Goal: Task Accomplishment & Management: Use online tool/utility

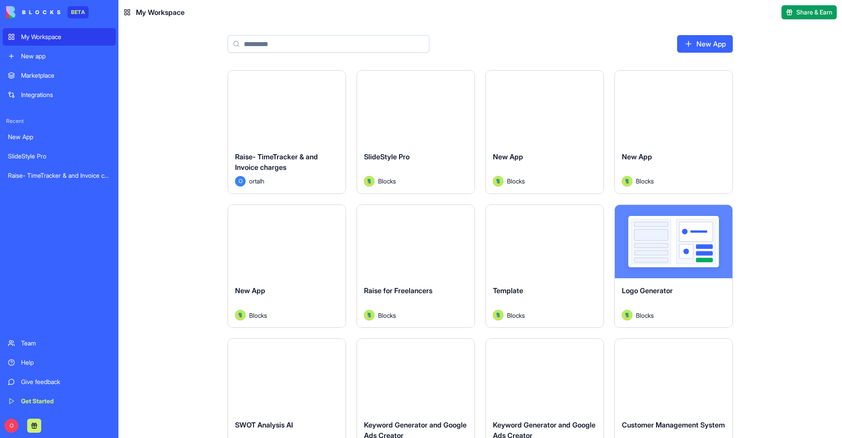
click at [52, 10] on img at bounding box center [33, 12] width 54 height 12
click at [38, 39] on div "My Workspace" at bounding box center [65, 36] width 89 height 9
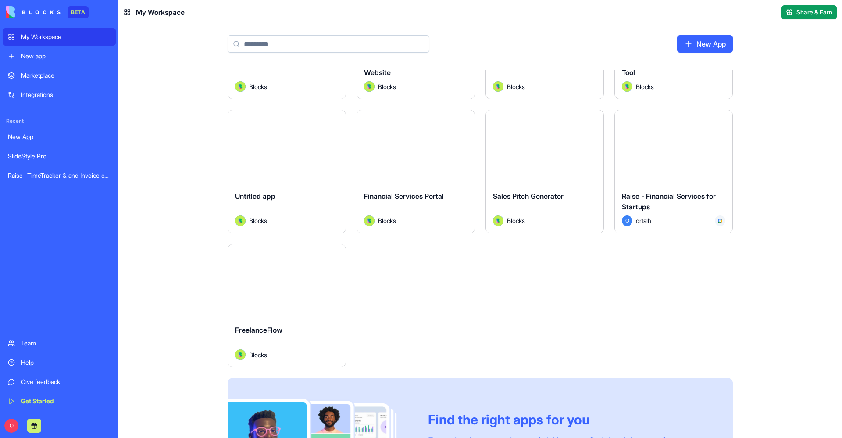
scroll to position [490, 0]
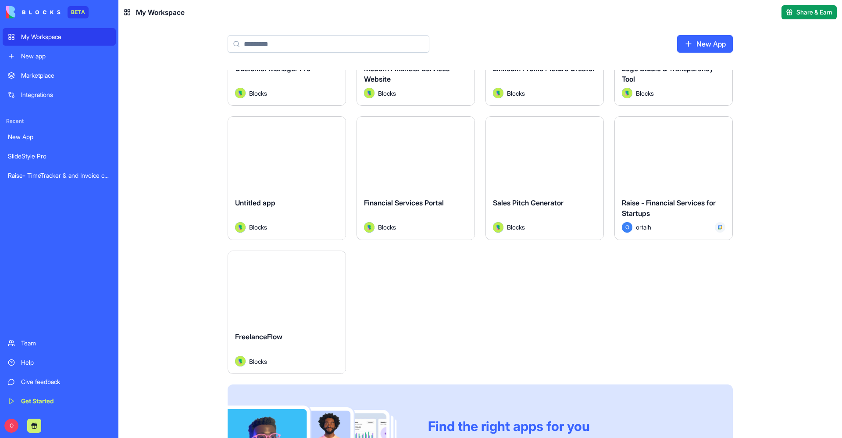
click at [659, 219] on div "Raise - Financial Services for Startups" at bounding box center [673, 209] width 103 height 25
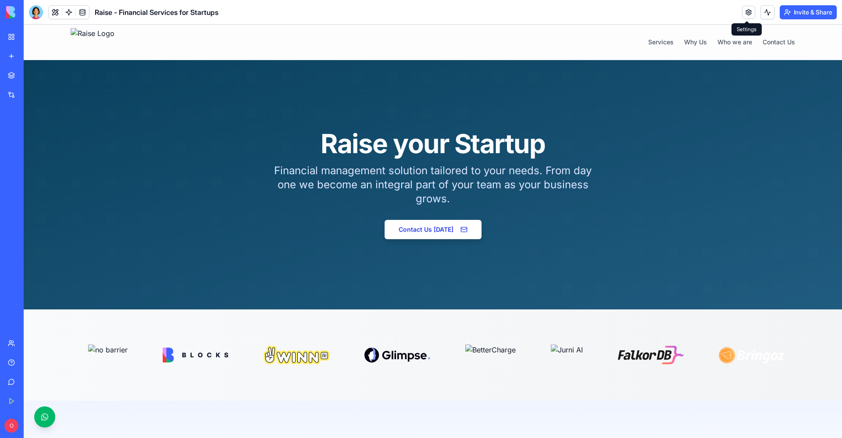
click at [746, 14] on link at bounding box center [748, 12] width 13 height 13
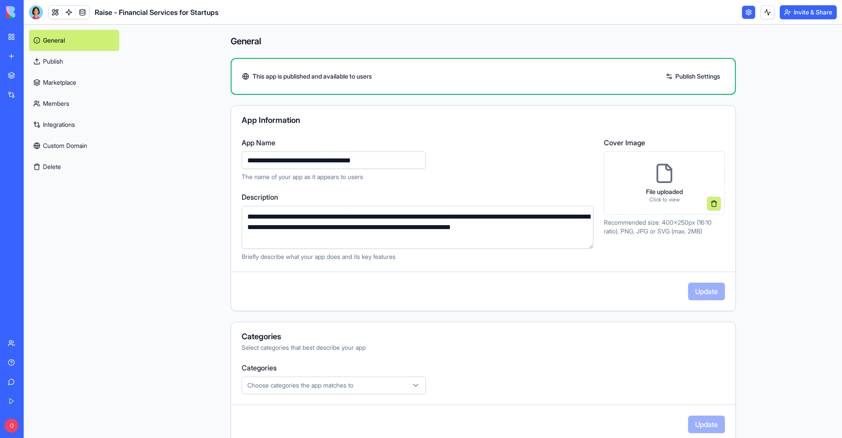
click at [66, 105] on link "Members" at bounding box center [74, 103] width 90 height 21
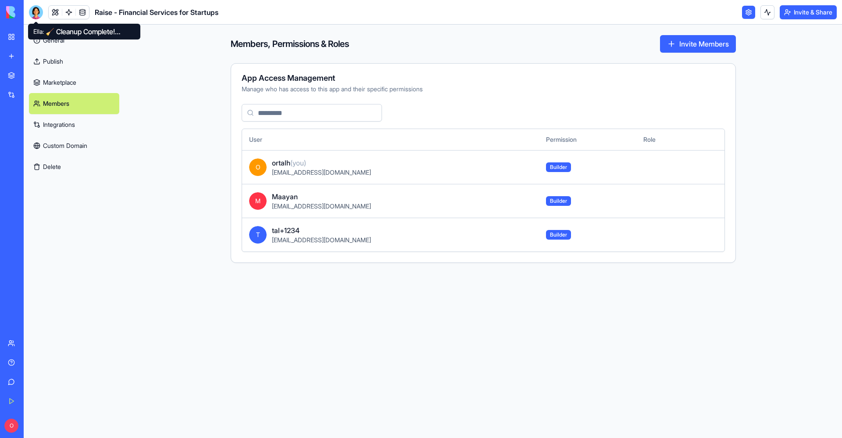
click at [50, 40] on link "General" at bounding box center [74, 40] width 90 height 21
click at [36, 40] on link "General" at bounding box center [74, 40] width 90 height 21
click at [36, 12] on div at bounding box center [36, 12] width 14 height 14
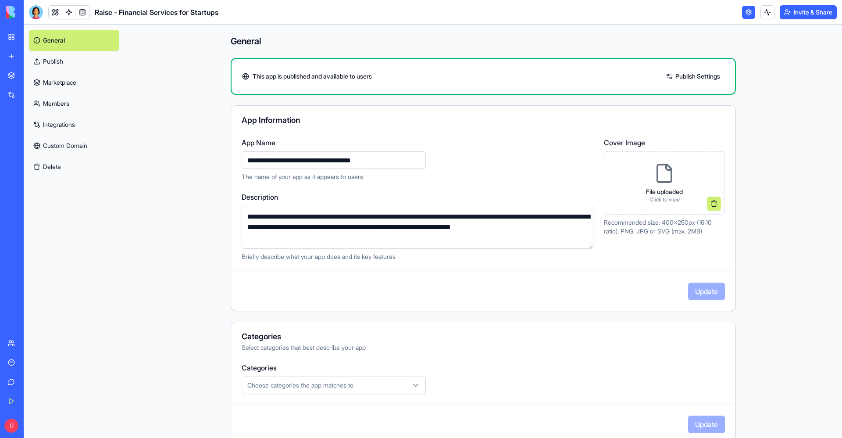
click at [35, 12] on div at bounding box center [36, 12] width 14 height 14
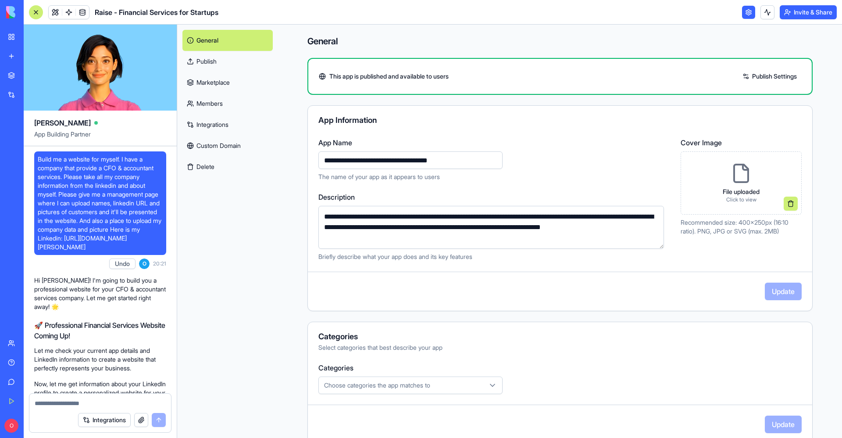
scroll to position [121835, 0]
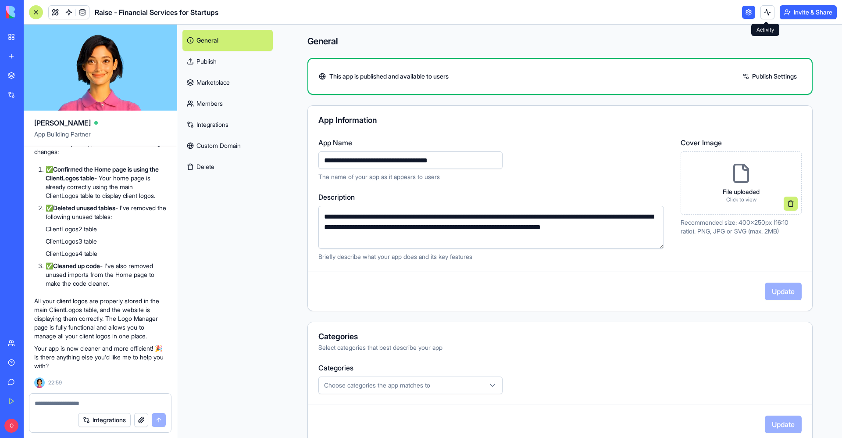
click at [746, 17] on link at bounding box center [748, 12] width 13 height 13
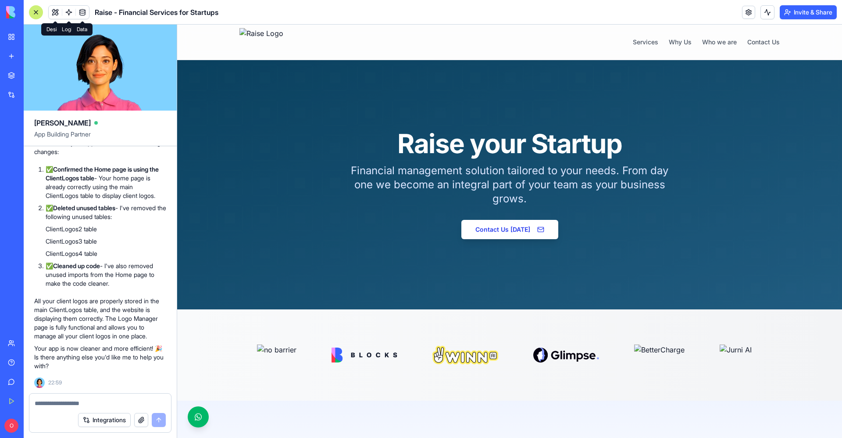
click at [84, 10] on link at bounding box center [82, 12] width 13 height 13
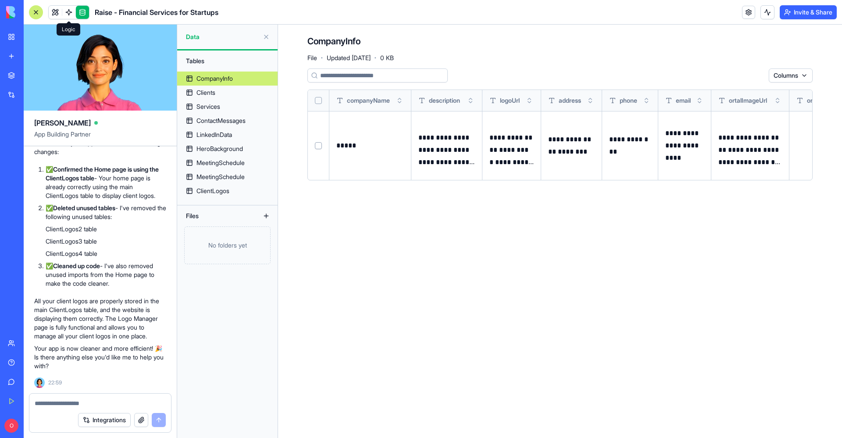
click at [118, 12] on span "Raise - Financial Services for Startups" at bounding box center [157, 12] width 124 height 11
click at [39, 11] on div at bounding box center [36, 12] width 14 height 14
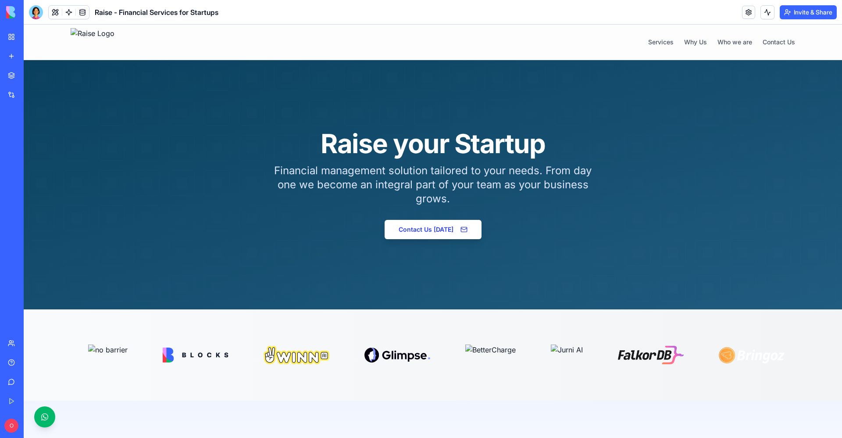
click at [34, 10] on div at bounding box center [36, 12] width 14 height 14
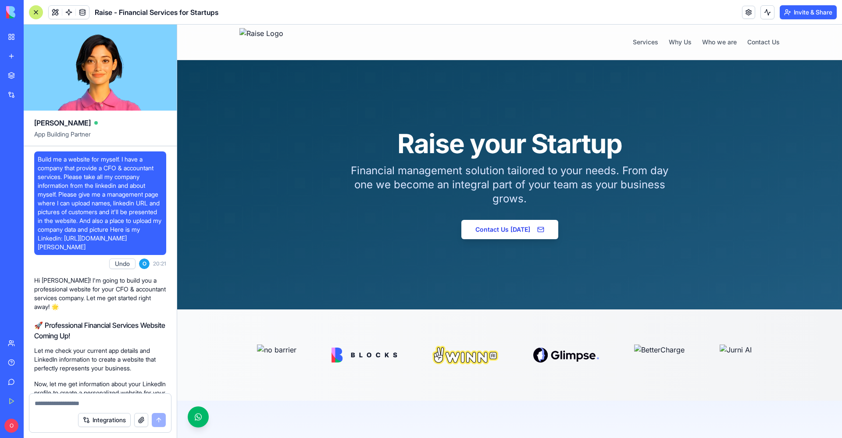
scroll to position [121835, 0]
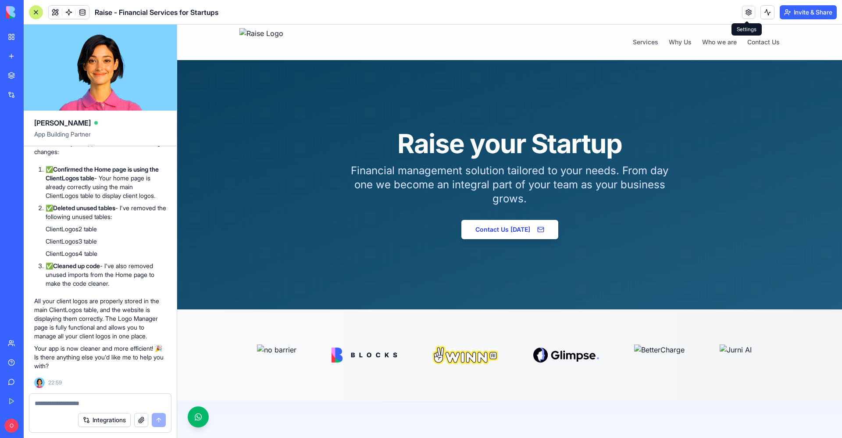
click at [748, 12] on link at bounding box center [748, 12] width 13 height 13
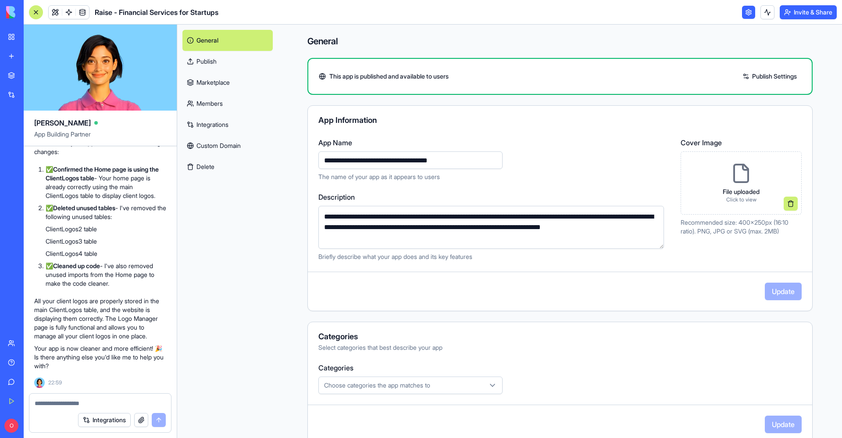
scroll to position [107, 0]
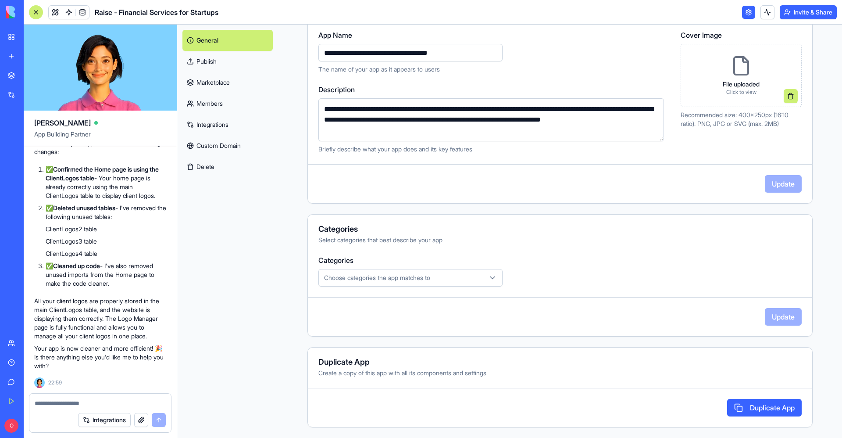
click at [230, 103] on link "Members" at bounding box center [227, 103] width 90 height 21
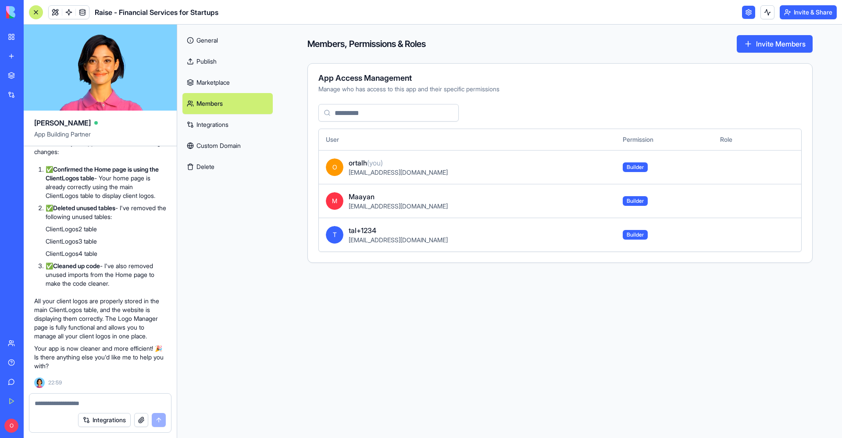
click at [214, 60] on link "Publish" at bounding box center [227, 61] width 90 height 21
click at [216, 45] on link "General" at bounding box center [227, 40] width 90 height 21
click at [206, 42] on link "General" at bounding box center [227, 40] width 90 height 21
click at [209, 39] on link "General" at bounding box center [227, 40] width 90 height 21
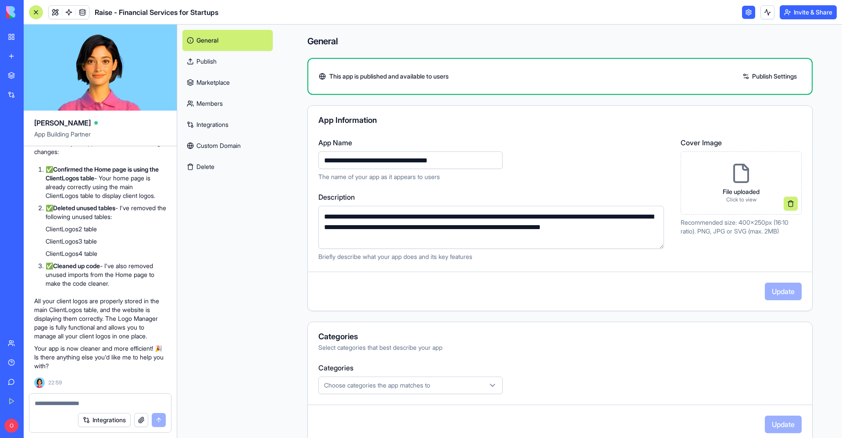
scroll to position [107, 0]
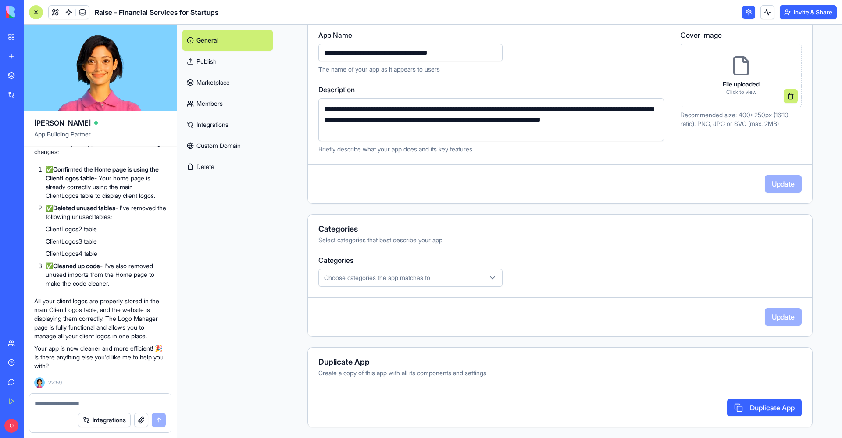
click at [211, 36] on link "General" at bounding box center [227, 40] width 90 height 21
click at [12, 14] on img at bounding box center [33, 12] width 54 height 12
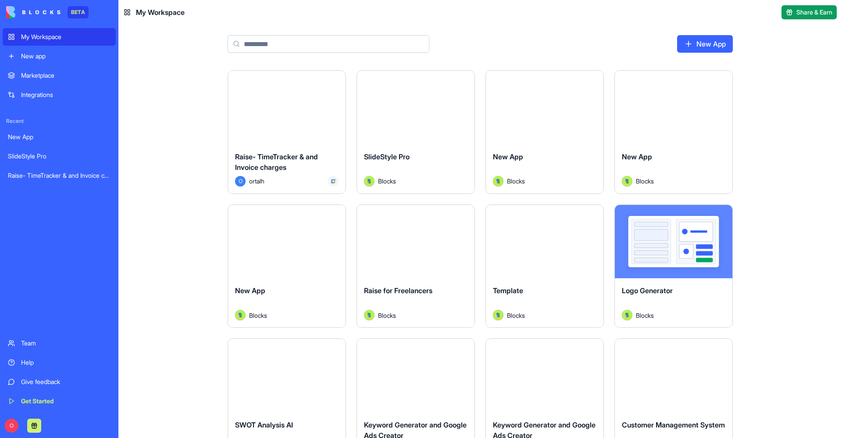
click at [48, 6] on img at bounding box center [33, 12] width 54 height 12
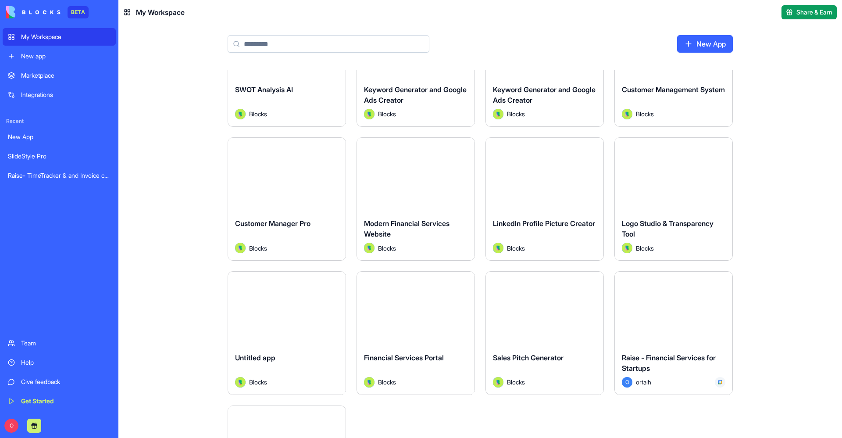
scroll to position [335, 0]
drag, startPoint x: 694, startPoint y: 377, endPoint x: 719, endPoint y: 383, distance: 25.5
click at [719, 383] on img at bounding box center [719, 381] width 5 height 5
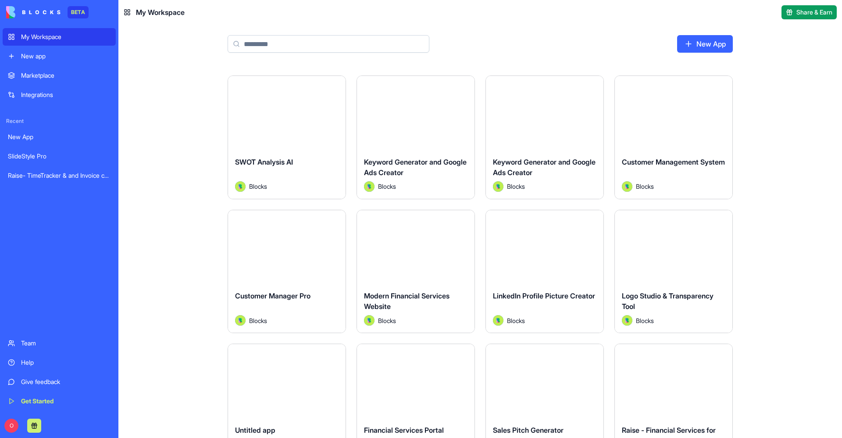
scroll to position [263, 0]
drag, startPoint x: 724, startPoint y: 349, endPoint x: 742, endPoint y: 408, distance: 61.9
click at [742, 408] on div "Launch Raise- TimeTracker & and Invoice charges O ortalh Launch SlideStyle Pro …" at bounding box center [479, 285] width 561 height 956
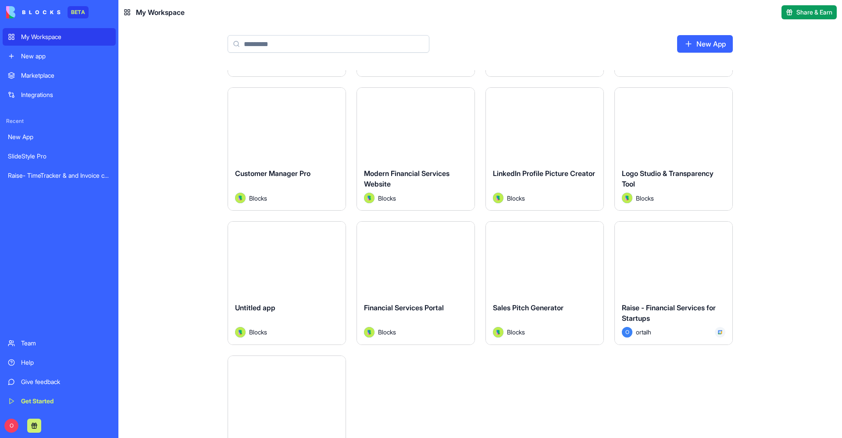
scroll to position [401, 0]
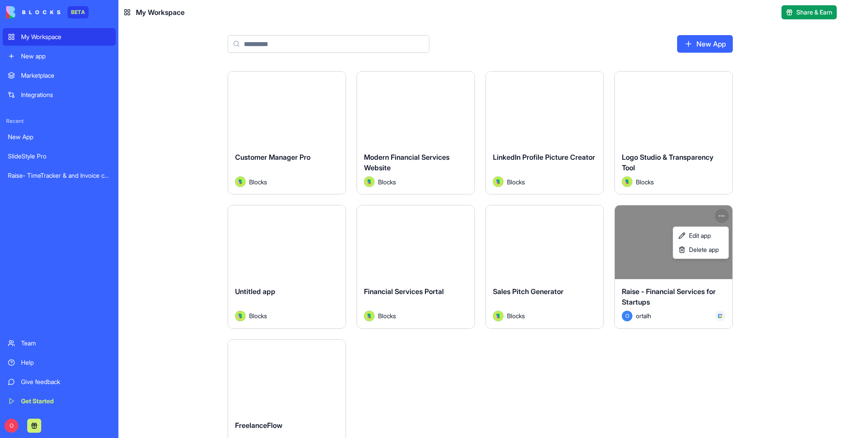
click at [719, 212] on html "BETA My Workspace New app Marketplace Integrations Recent New App SlideStyle Pr…" at bounding box center [421, 219] width 842 height 438
click at [712, 236] on link "Edit app" at bounding box center [701, 235] width 52 height 14
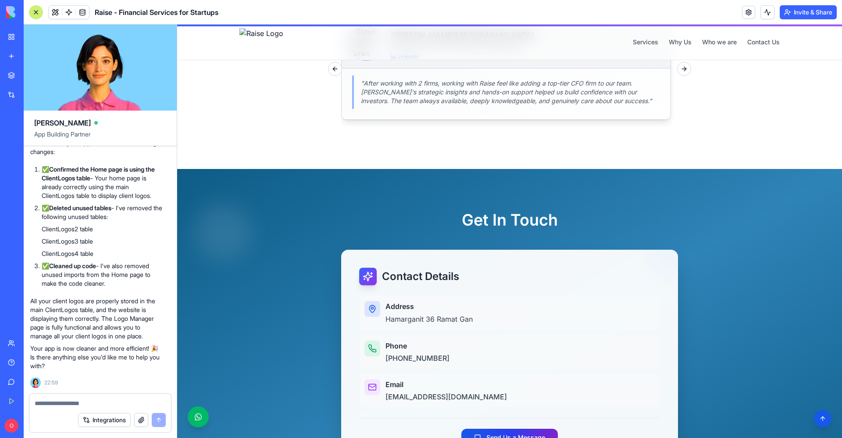
scroll to position [1260, 0]
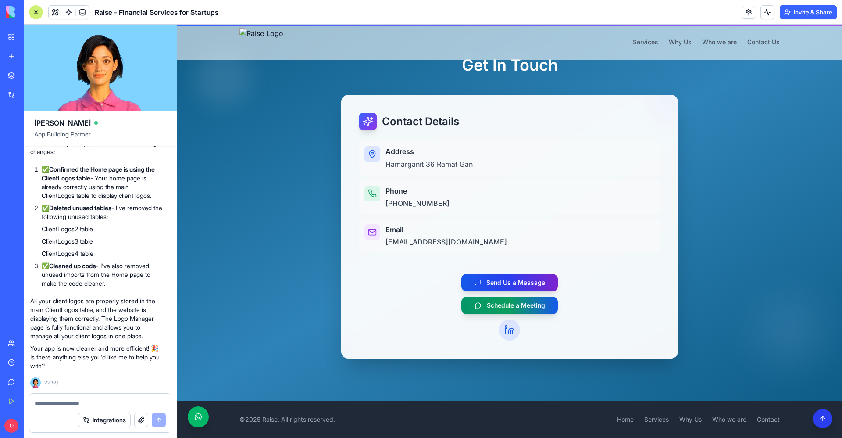
click at [821, 423] on div at bounding box center [823, 418] width 18 height 18
click at [746, 14] on link at bounding box center [748, 12] width 13 height 13
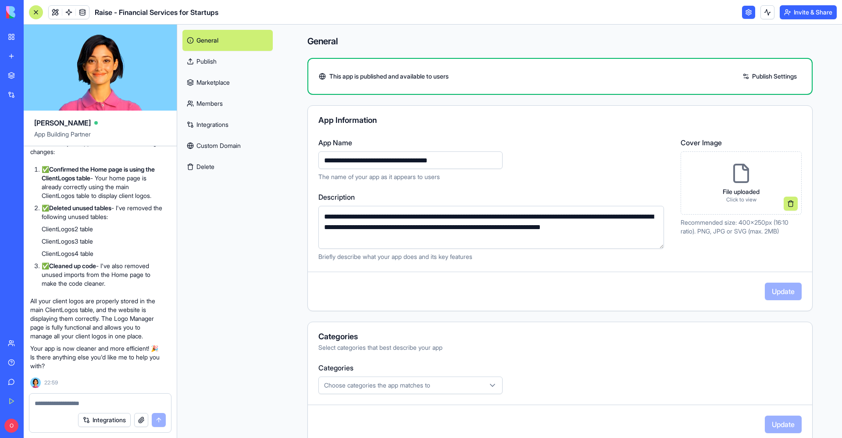
scroll to position [18, 0]
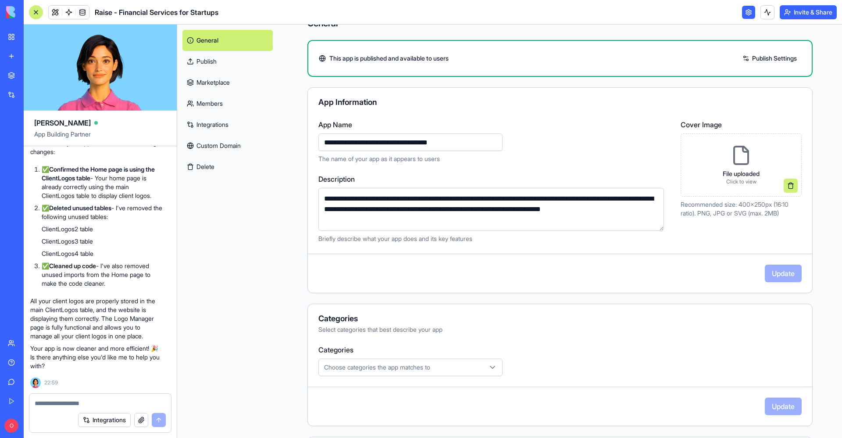
click at [225, 146] on link "Custom Domain" at bounding box center [227, 145] width 90 height 21
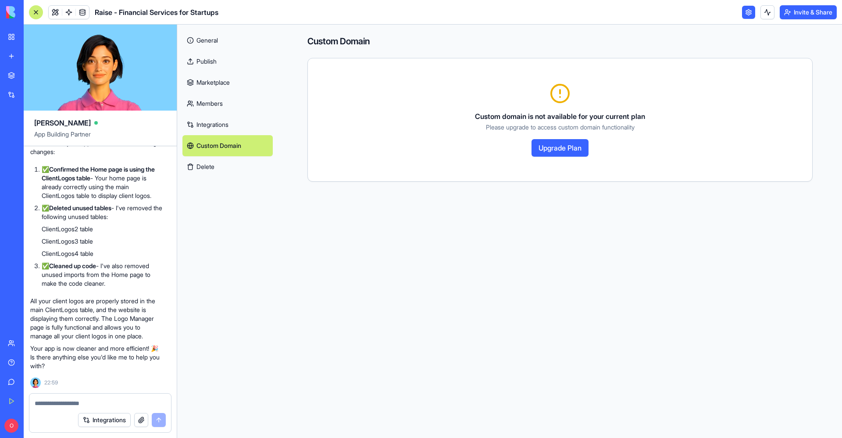
click at [229, 61] on link "Publish" at bounding box center [227, 61] width 90 height 21
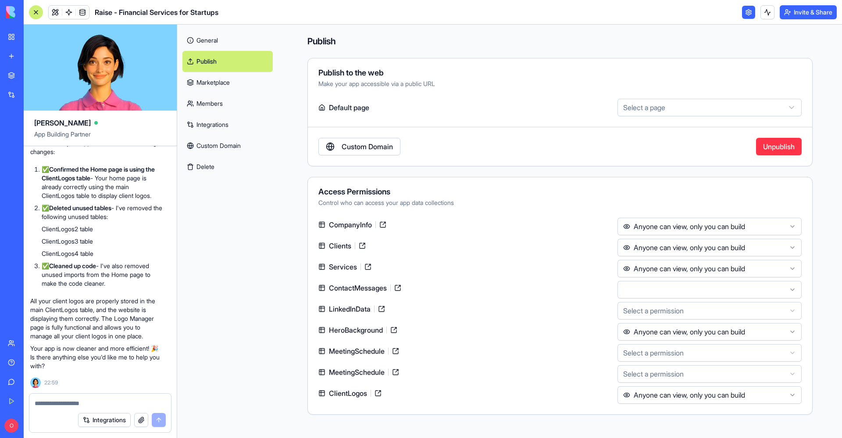
click at [221, 40] on link "General" at bounding box center [227, 40] width 90 height 21
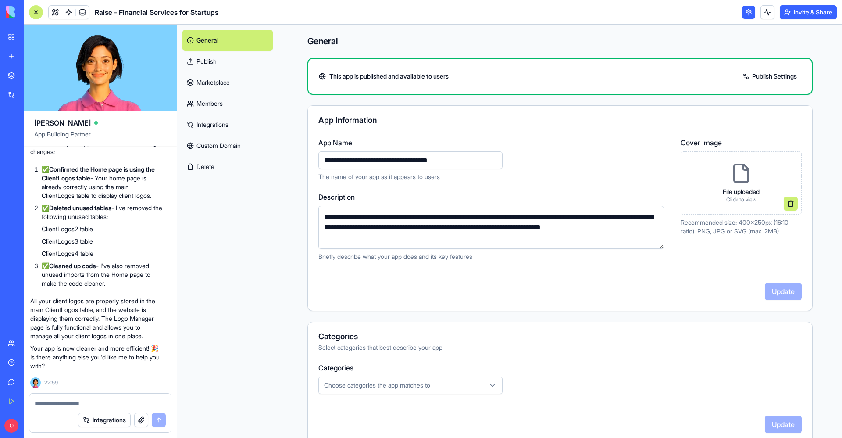
scroll to position [119968, 4]
click at [55, 13] on link at bounding box center [55, 12] width 13 height 13
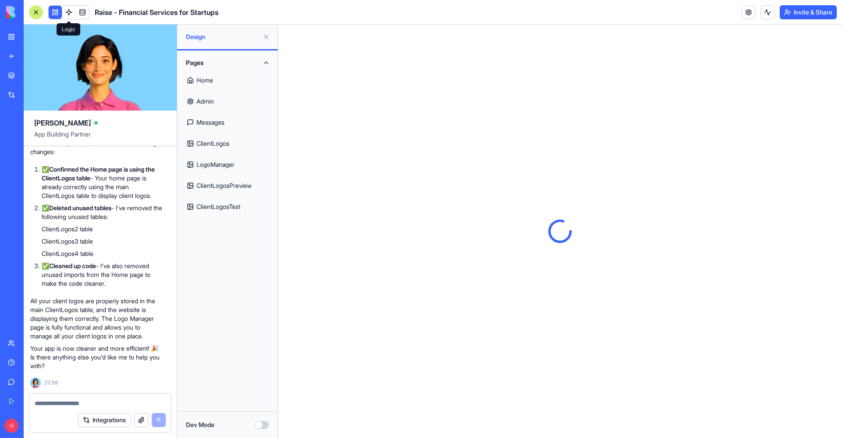
click at [201, 102] on link "Admin" at bounding box center [227, 101] width 90 height 21
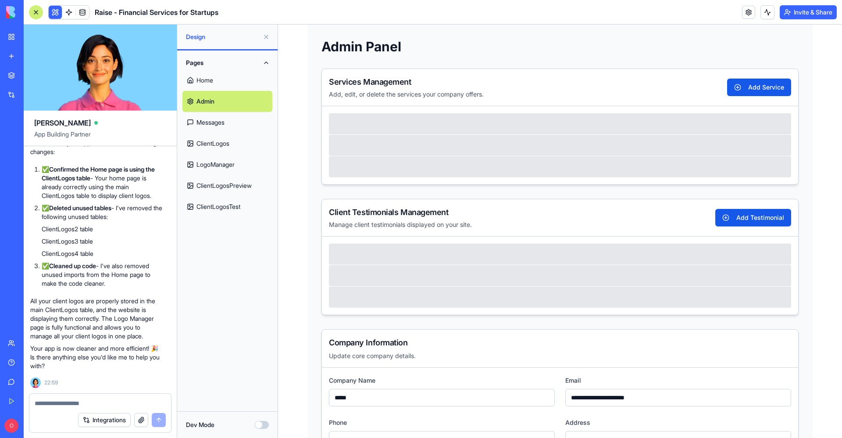
click at [244, 186] on link "ClientLogosPreview" at bounding box center [227, 185] width 90 height 21
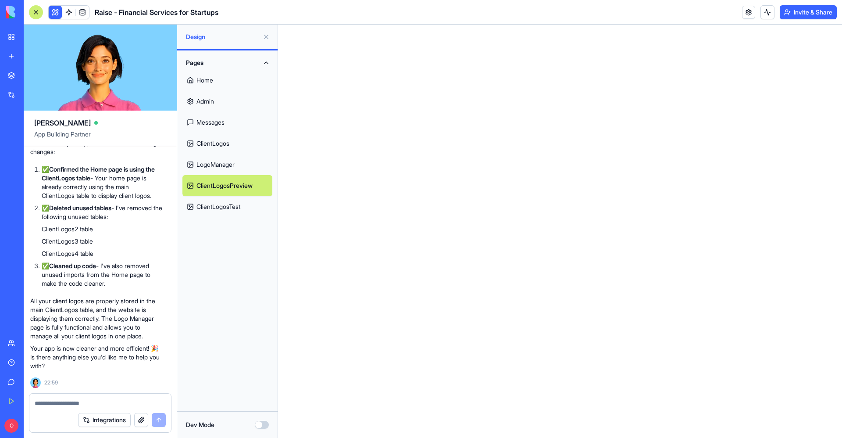
click at [230, 142] on link "ClientLogos" at bounding box center [227, 143] width 90 height 21
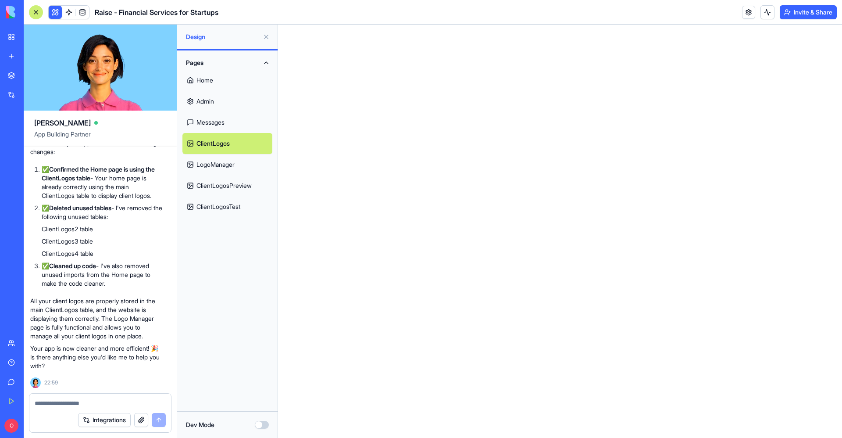
click at [230, 142] on link "ClientLogos" at bounding box center [227, 143] width 90 height 21
click at [226, 190] on link "ClientLogosPreview" at bounding box center [227, 185] width 90 height 21
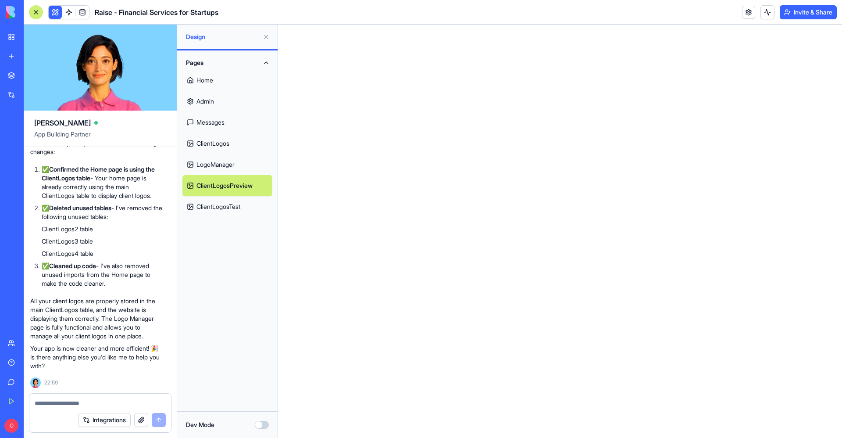
click at [226, 190] on link "ClientLogosPreview" at bounding box center [227, 185] width 90 height 21
click at [214, 141] on link "ClientLogos" at bounding box center [227, 143] width 90 height 21
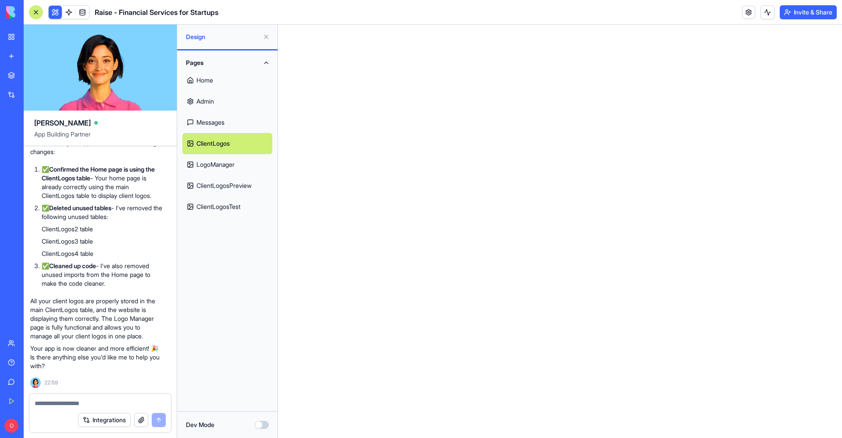
click at [212, 139] on link "ClientLogos" at bounding box center [227, 143] width 90 height 21
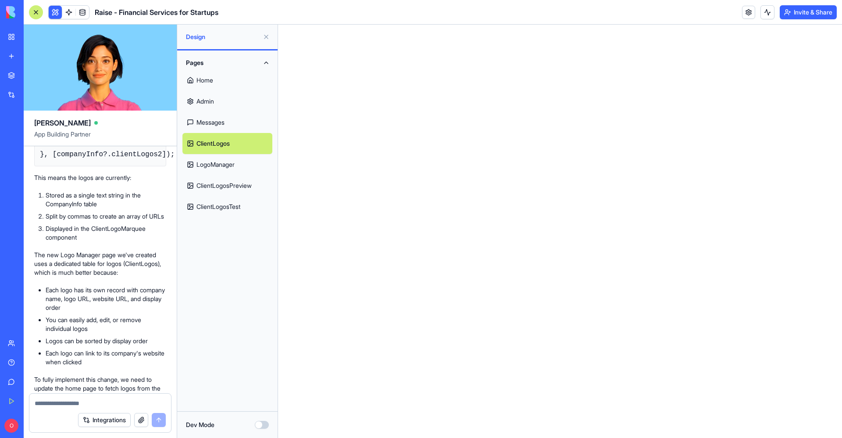
scroll to position [117457, 0]
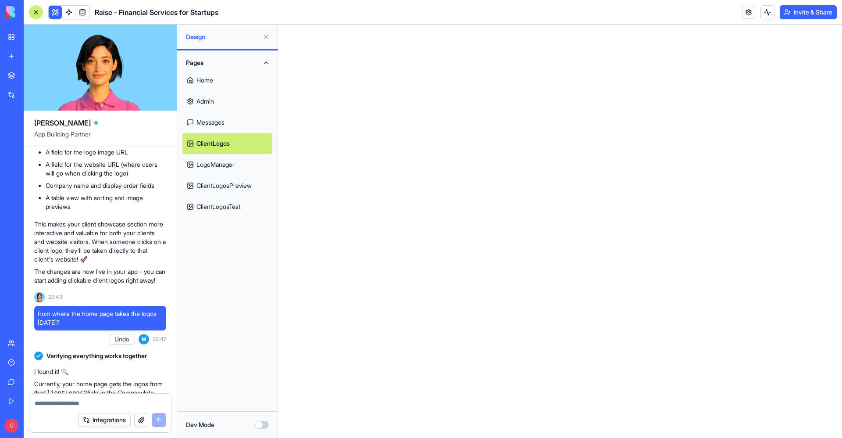
click at [196, 78] on link "Home" at bounding box center [227, 80] width 90 height 21
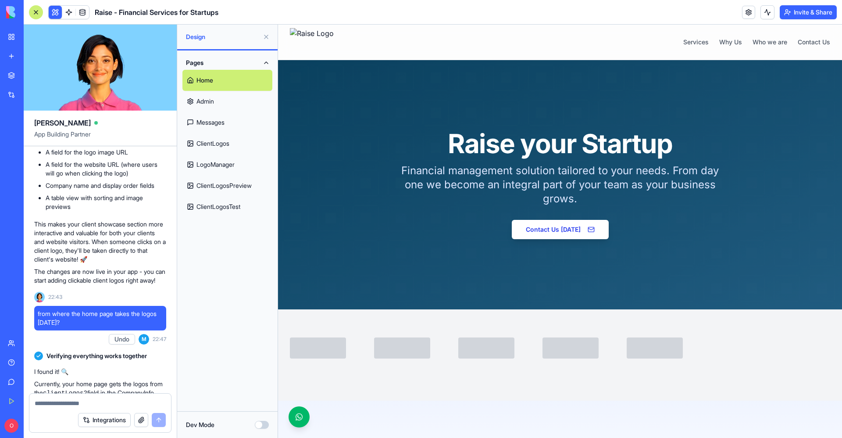
click at [221, 143] on link "ClientLogos" at bounding box center [227, 143] width 90 height 21
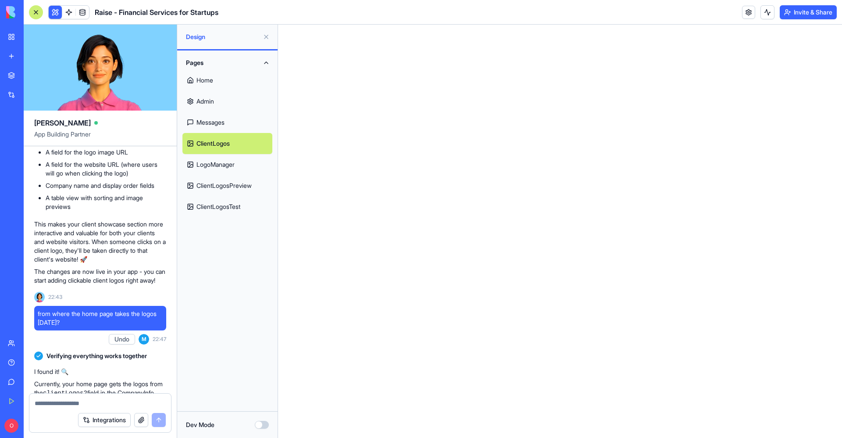
click at [221, 110] on link "Admin" at bounding box center [227, 101] width 90 height 21
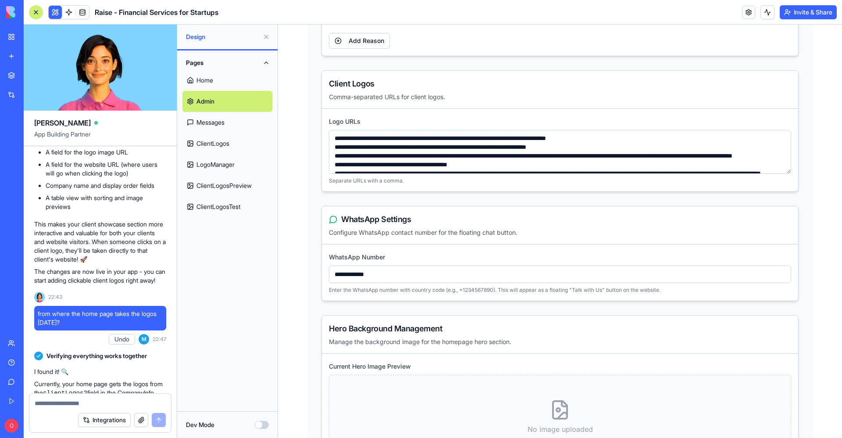
scroll to position [1844, 0]
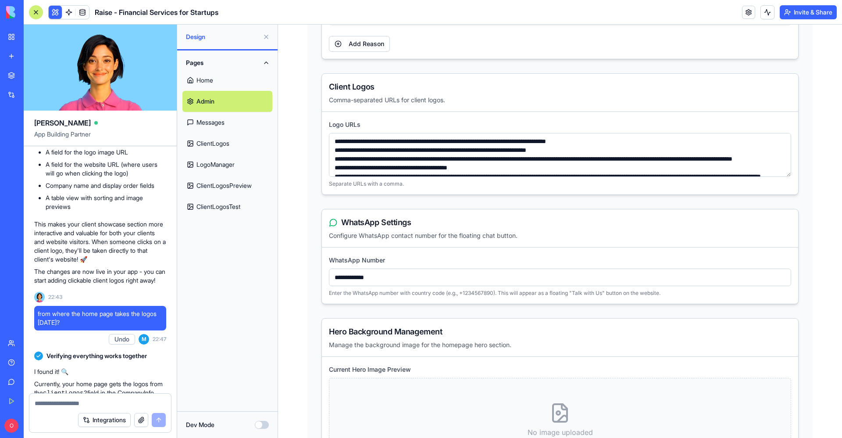
click at [220, 125] on link "Messages" at bounding box center [227, 122] width 90 height 21
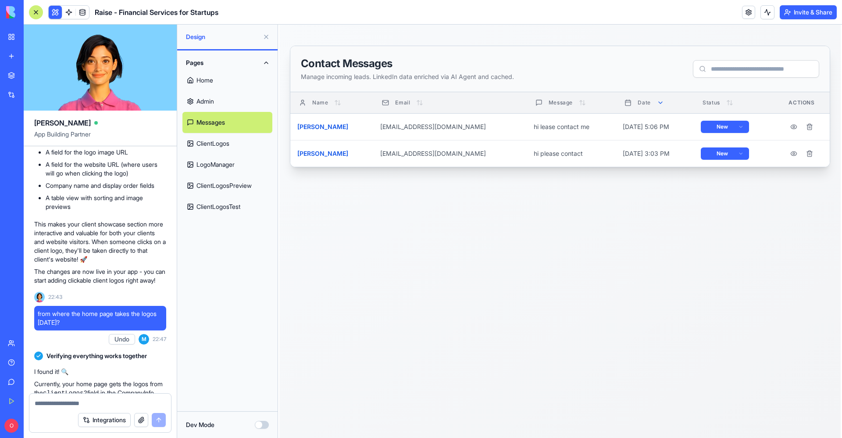
click at [220, 146] on link "ClientLogos" at bounding box center [227, 143] width 90 height 21
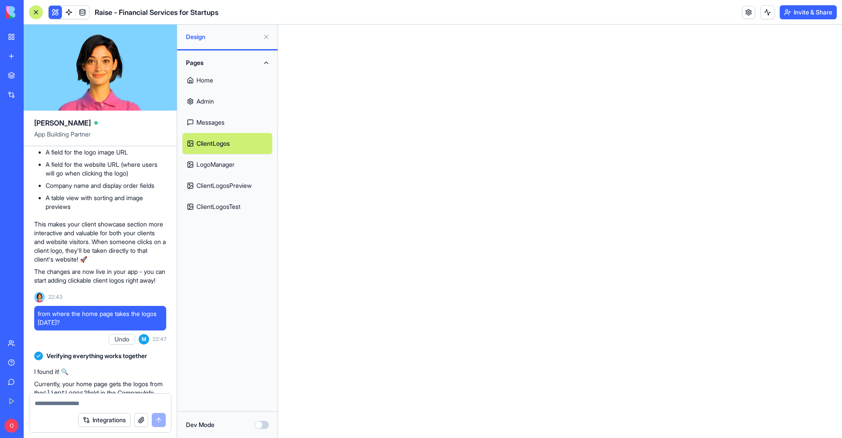
click at [219, 172] on link "LogoManager" at bounding box center [227, 164] width 90 height 21
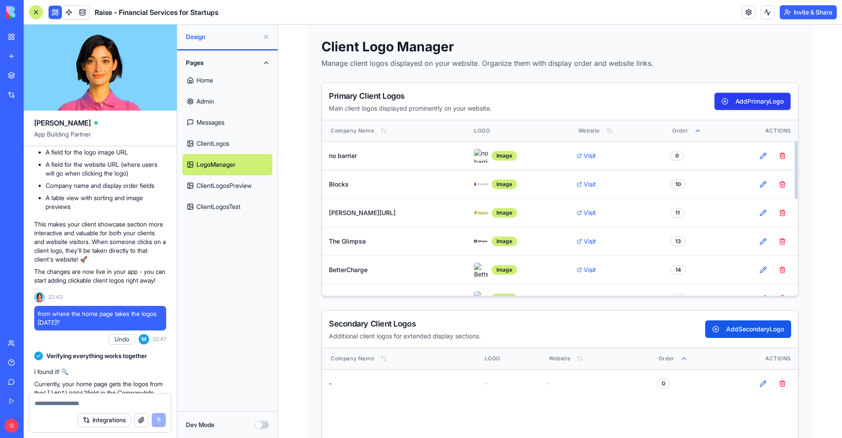
click at [726, 106] on button "Add Primary Logo" at bounding box center [752, 101] width 76 height 17
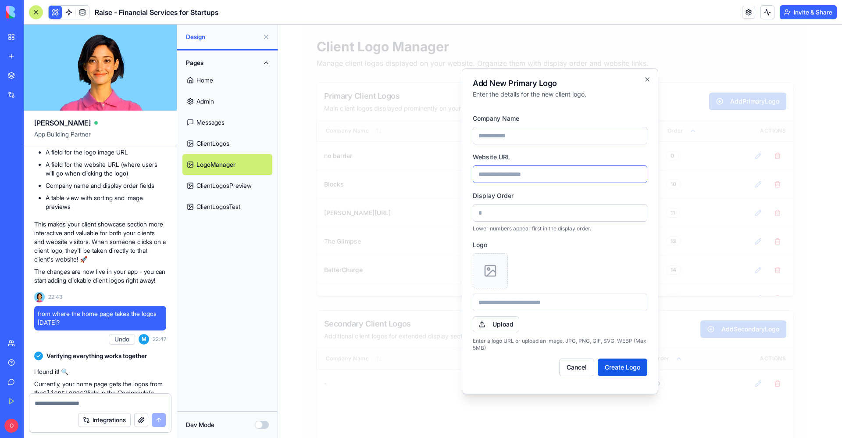
click at [518, 171] on input "Website URL" at bounding box center [560, 174] width 174 height 18
paste input "**********"
type input "**********"
click at [516, 138] on input "Company Name" at bounding box center [560, 136] width 174 height 18
type input "*****"
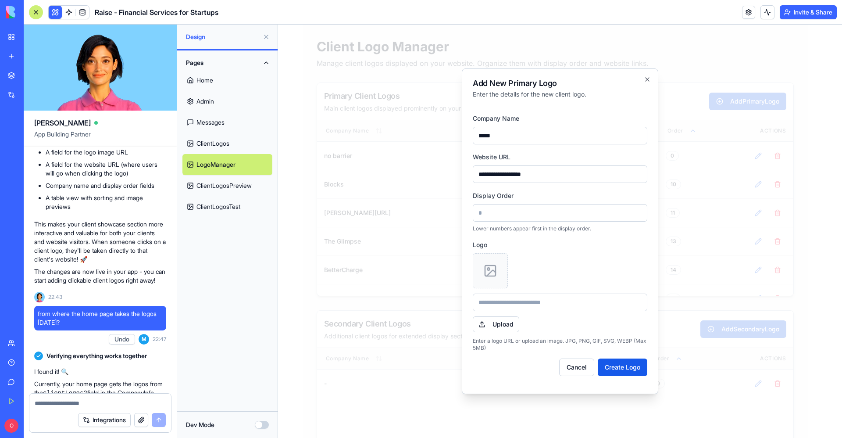
click at [492, 268] on icon at bounding box center [490, 270] width 14 height 14
click at [498, 328] on button "Upload" at bounding box center [496, 324] width 46 height 16
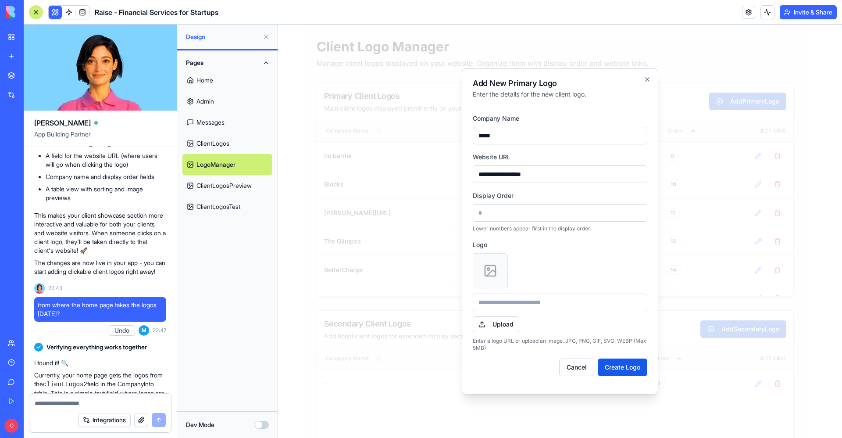
click at [510, 281] on div "Upload Enter a logo URL or upload an image. JPG, PNG, GIF, SVG, WEBP (Max 5MB)" at bounding box center [560, 302] width 174 height 98
click at [509, 326] on button "Upload" at bounding box center [496, 324] width 46 height 16
click at [625, 363] on button "Create Logo" at bounding box center [623, 367] width 50 height 18
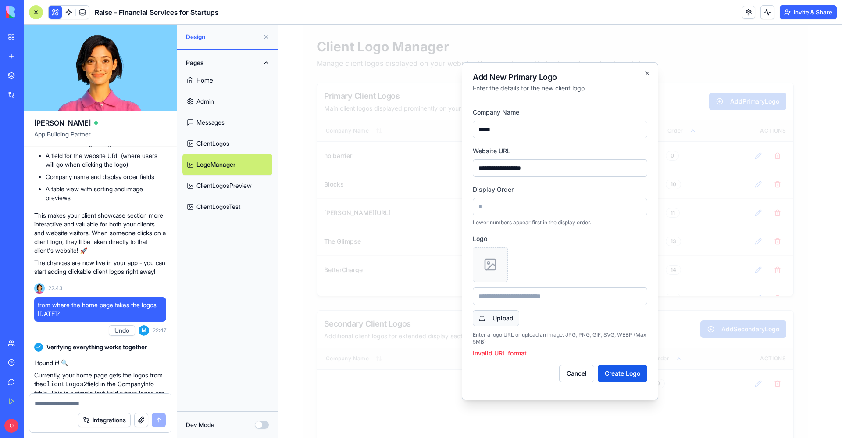
click at [505, 313] on button "Upload" at bounding box center [496, 318] width 46 height 16
click at [509, 322] on button "Upload" at bounding box center [496, 318] width 46 height 16
type input "**********"
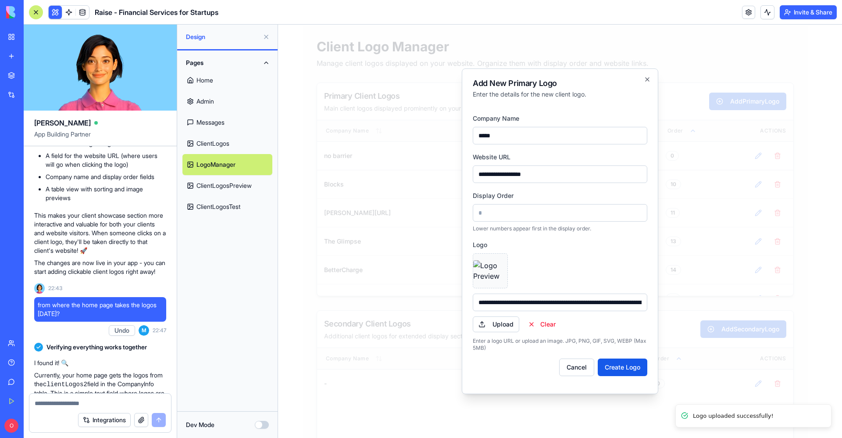
click at [628, 357] on form "**********" at bounding box center [560, 244] width 174 height 277
click at [623, 367] on button "Create Logo" at bounding box center [623, 367] width 50 height 18
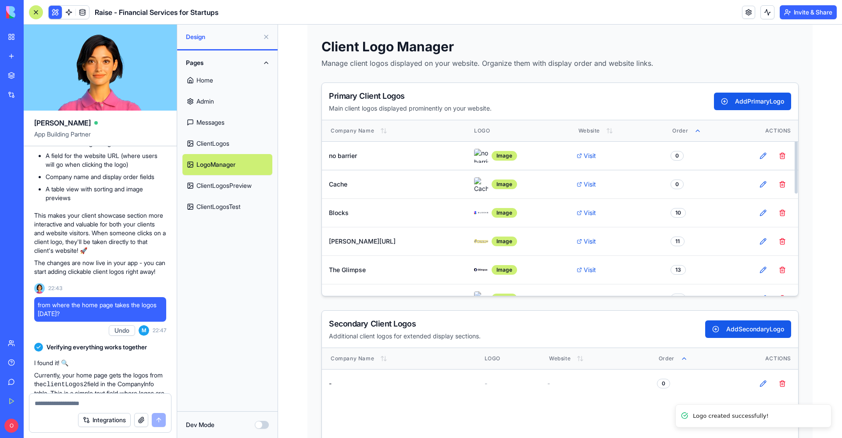
click at [217, 75] on link "Home" at bounding box center [227, 80] width 90 height 21
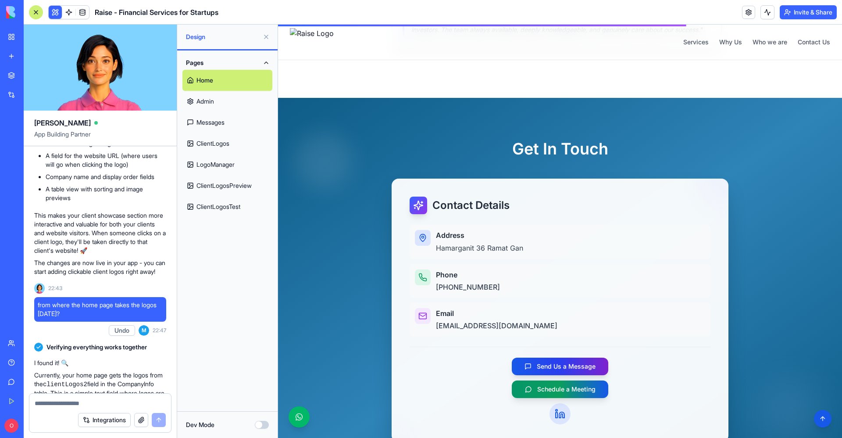
scroll to position [1260, 0]
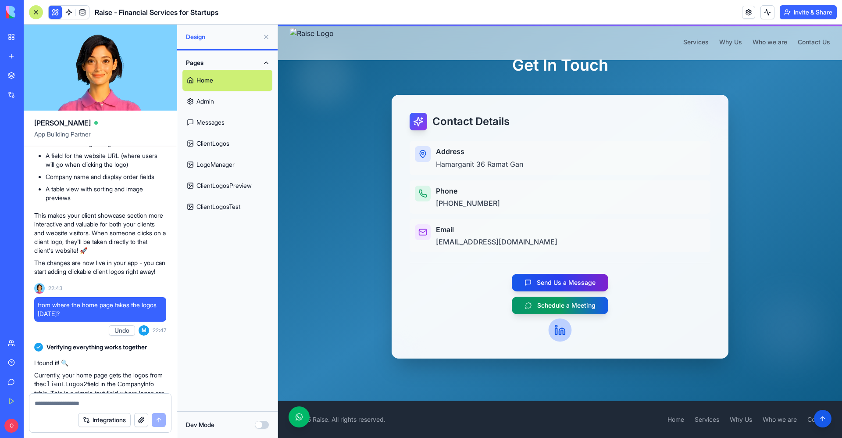
click at [552, 335] on link at bounding box center [559, 329] width 23 height 23
